Goal: Use online tool/utility: Utilize a website feature to perform a specific function

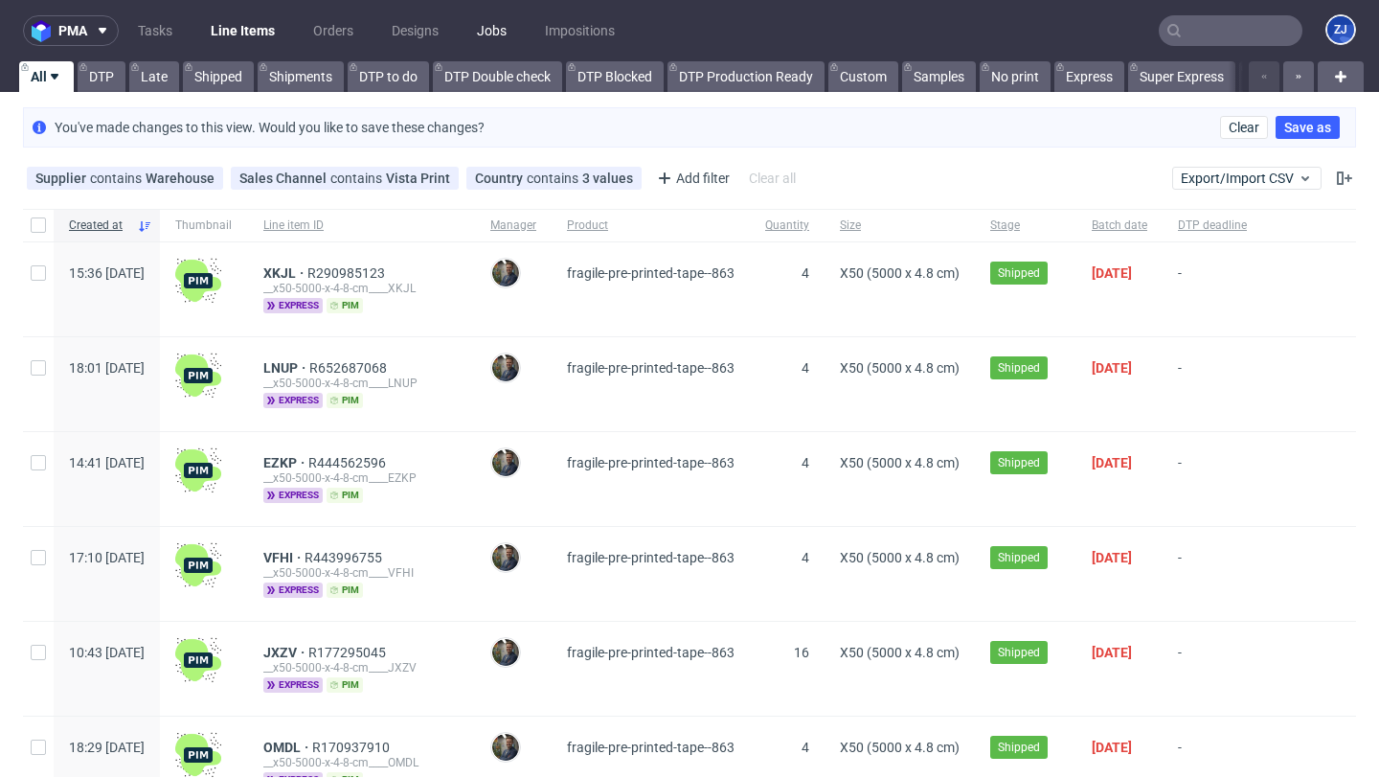
click at [493, 30] on link "Jobs" at bounding box center [491, 30] width 53 height 31
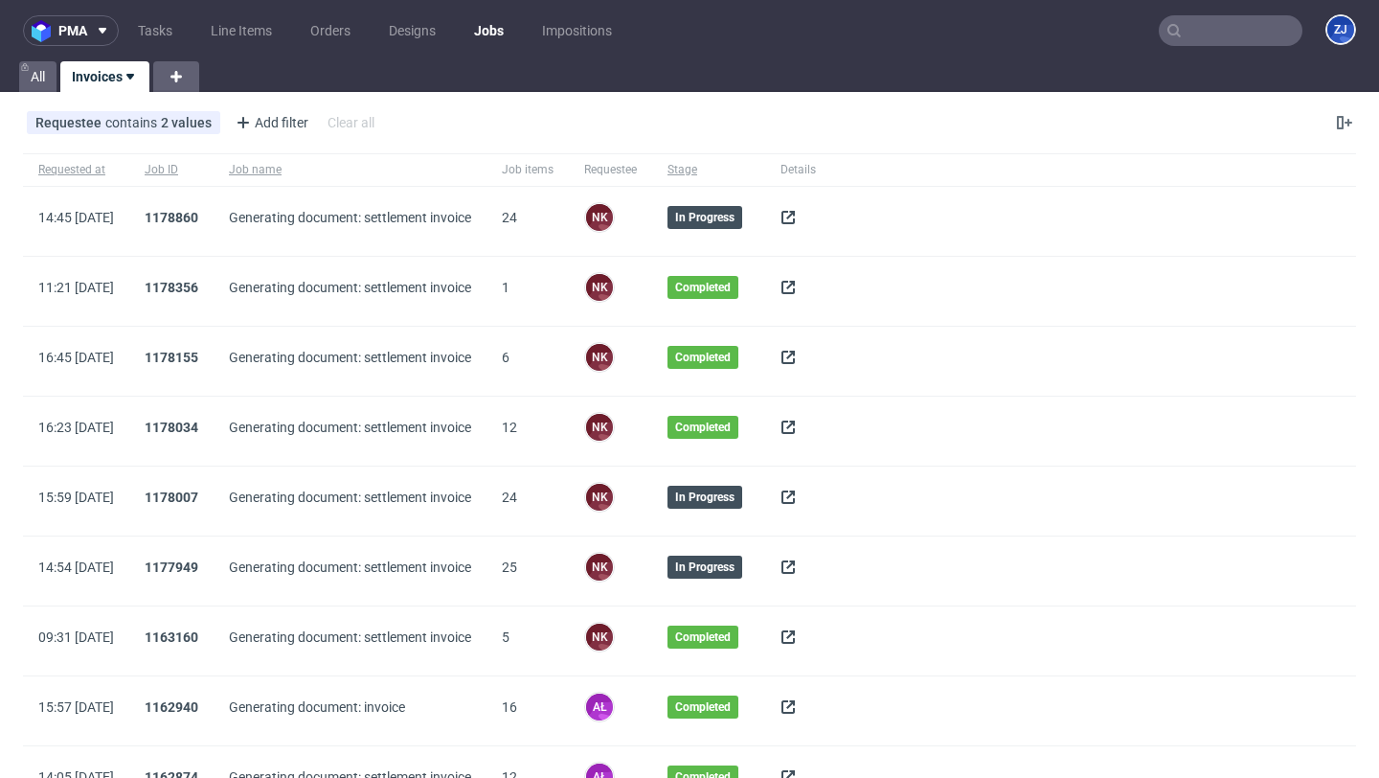
click at [796, 213] on icon at bounding box center [788, 217] width 15 height 15
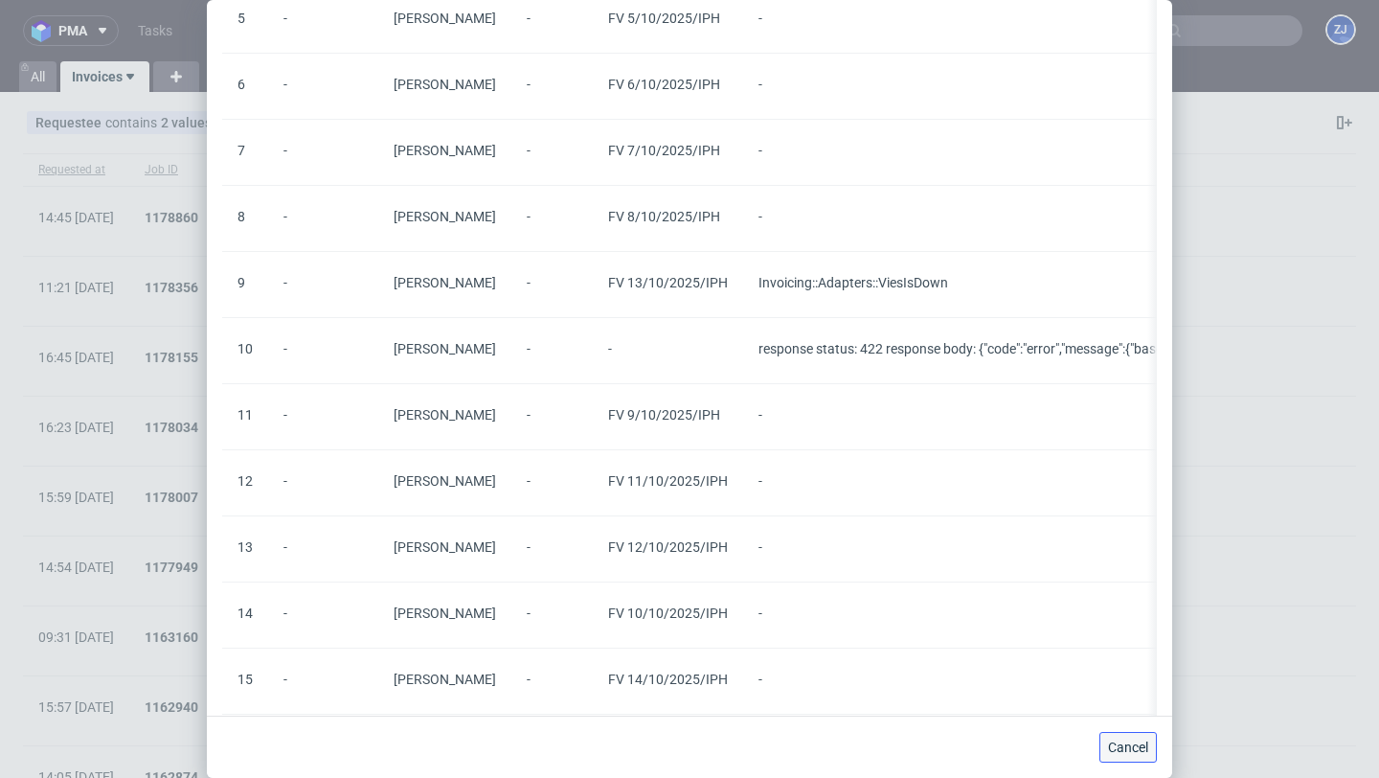
click at [1115, 746] on span "Cancel" at bounding box center [1128, 746] width 40 height 13
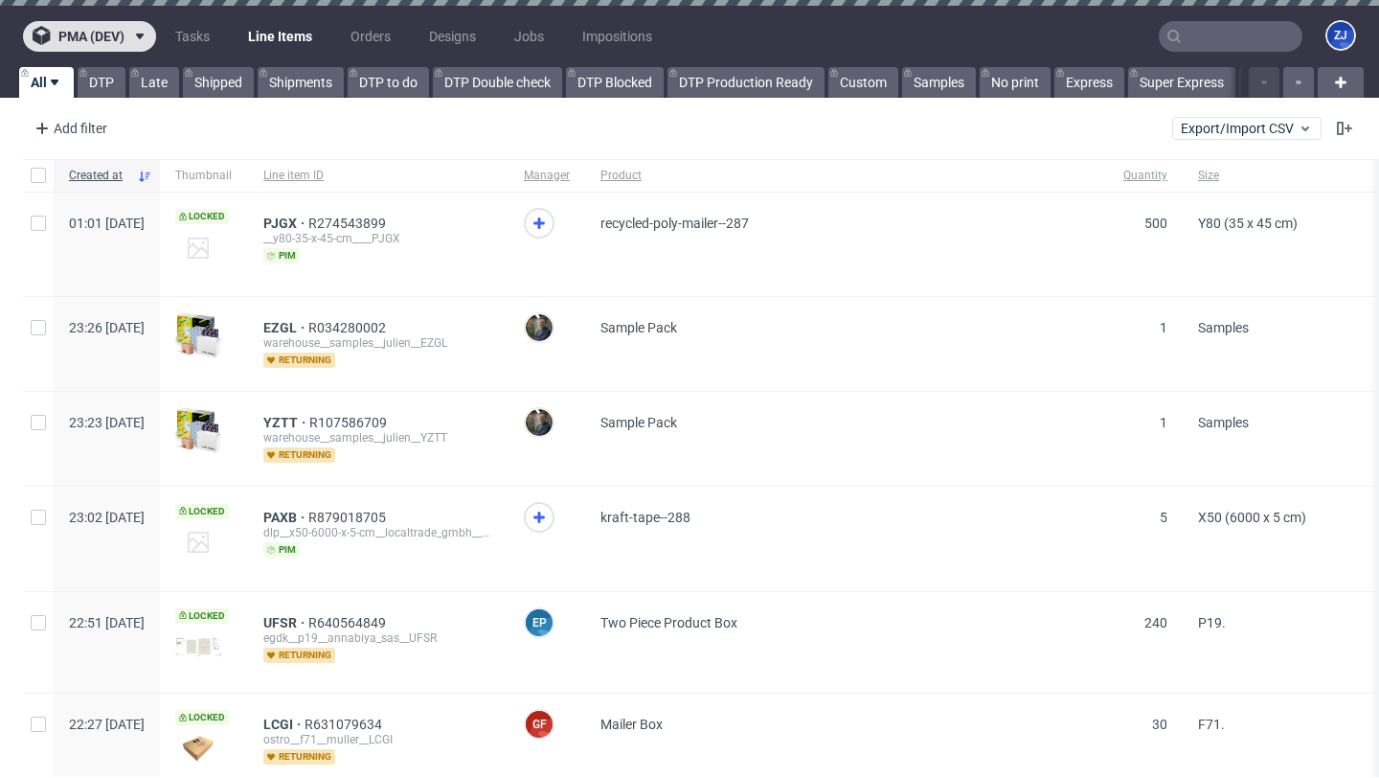
click at [79, 26] on button "pma (dev)" at bounding box center [89, 36] width 133 height 31
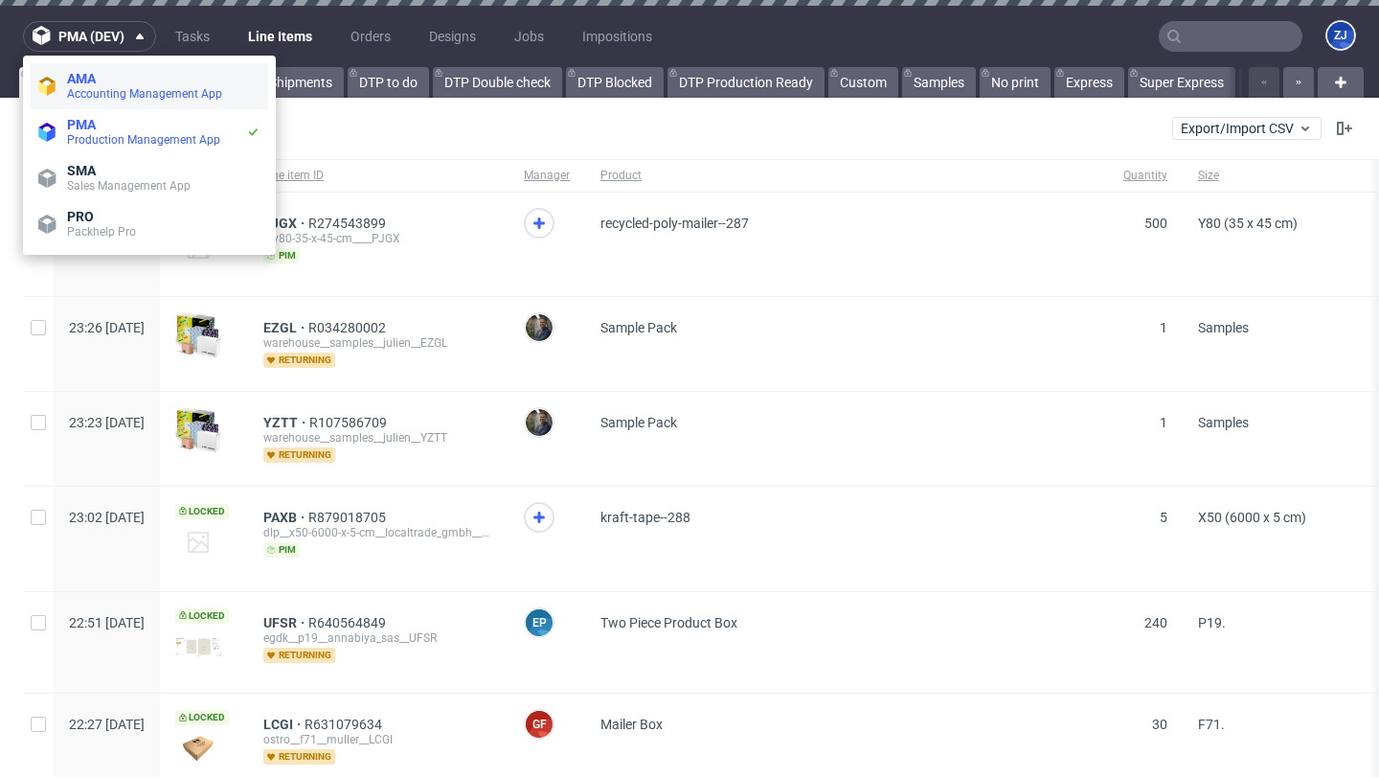
click at [101, 92] on span "Accounting Management App" at bounding box center [144, 93] width 155 height 13
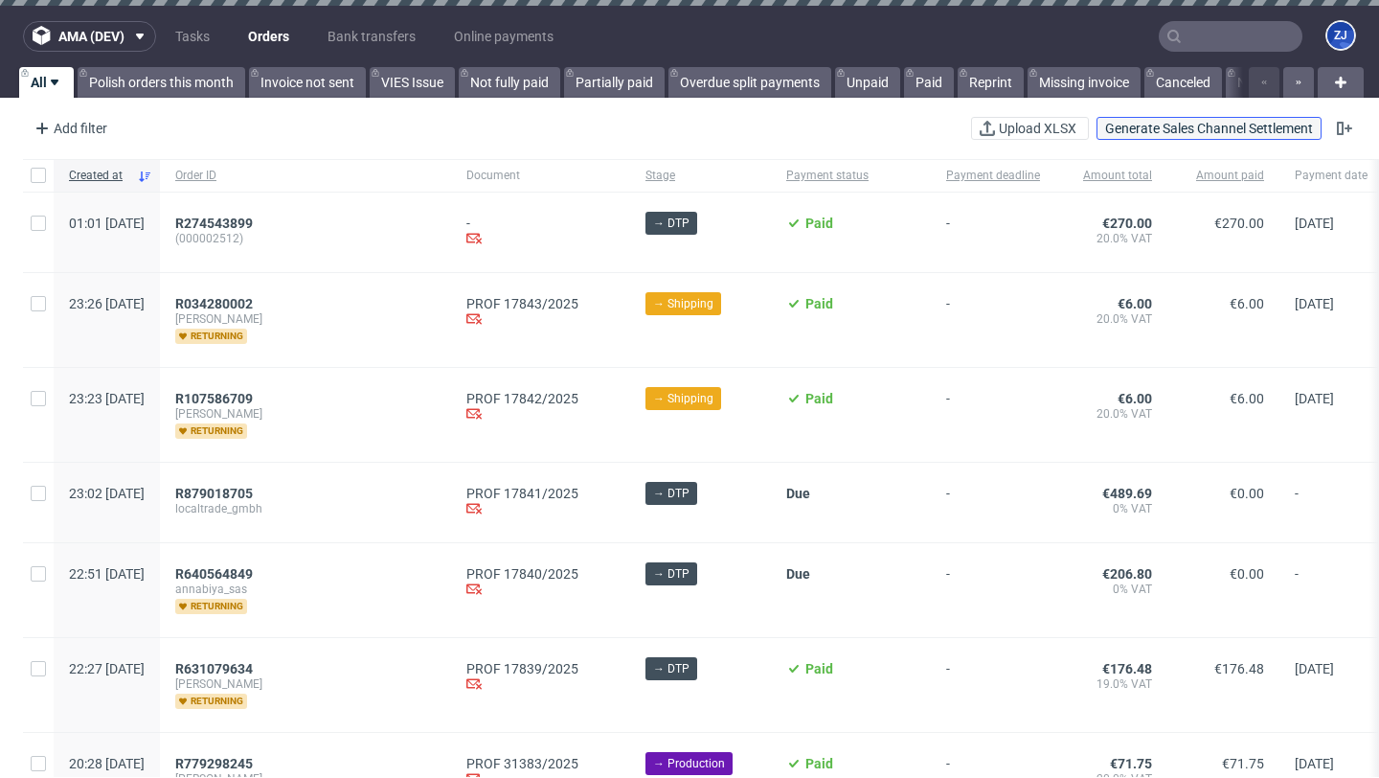
click at [1200, 134] on span "Generate Sales Channel Settlement" at bounding box center [1209, 128] width 208 height 13
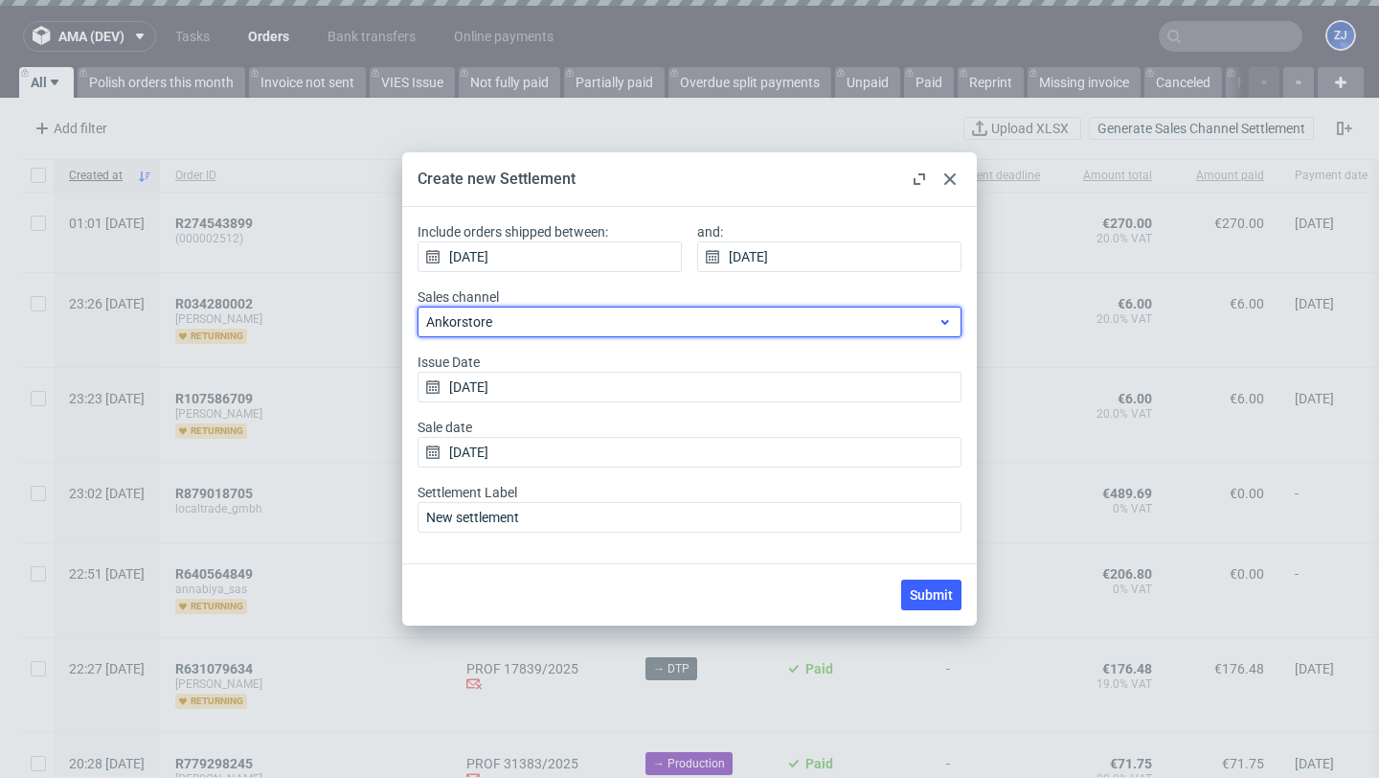
click at [773, 311] on div "Ankorstore" at bounding box center [690, 321] width 544 height 31
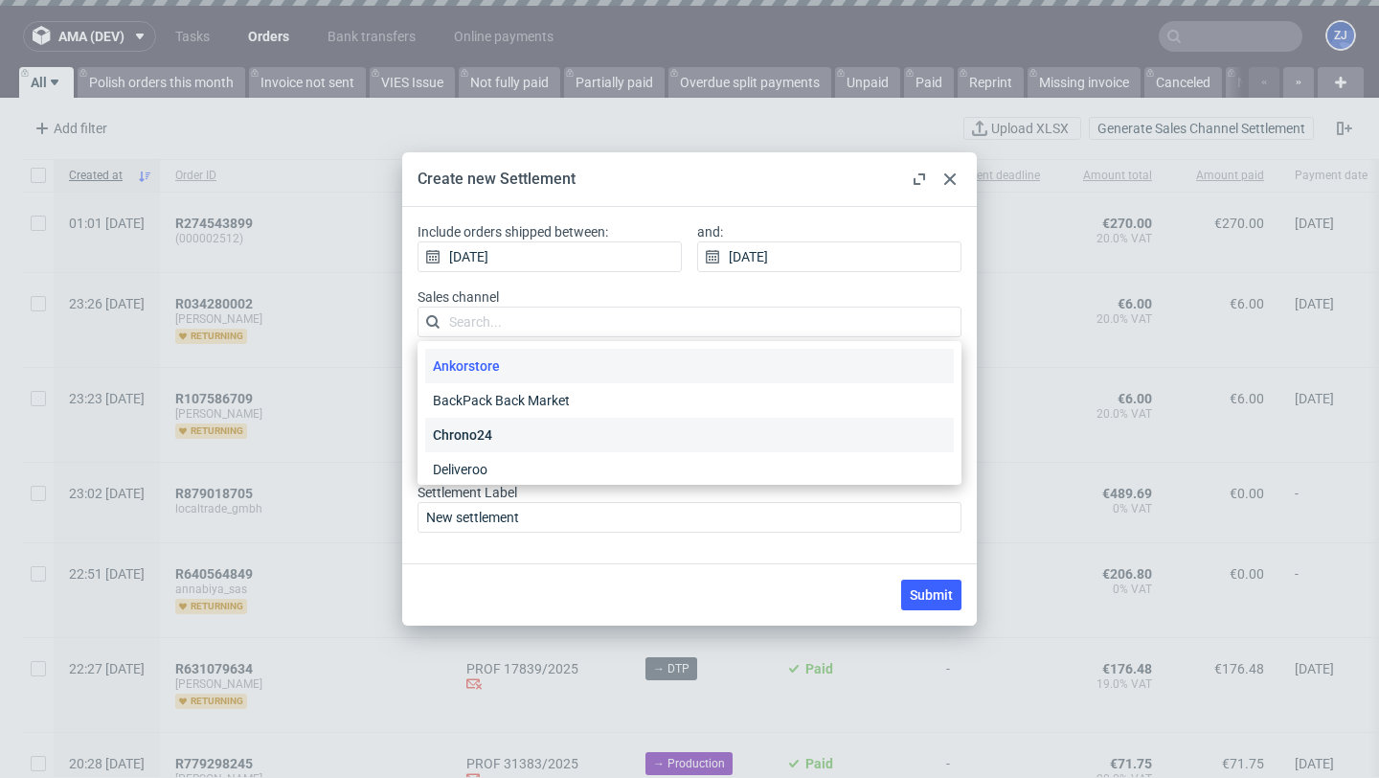
click at [759, 429] on div "Chrono24" at bounding box center [689, 435] width 529 height 34
